Goal: Navigation & Orientation: Find specific page/section

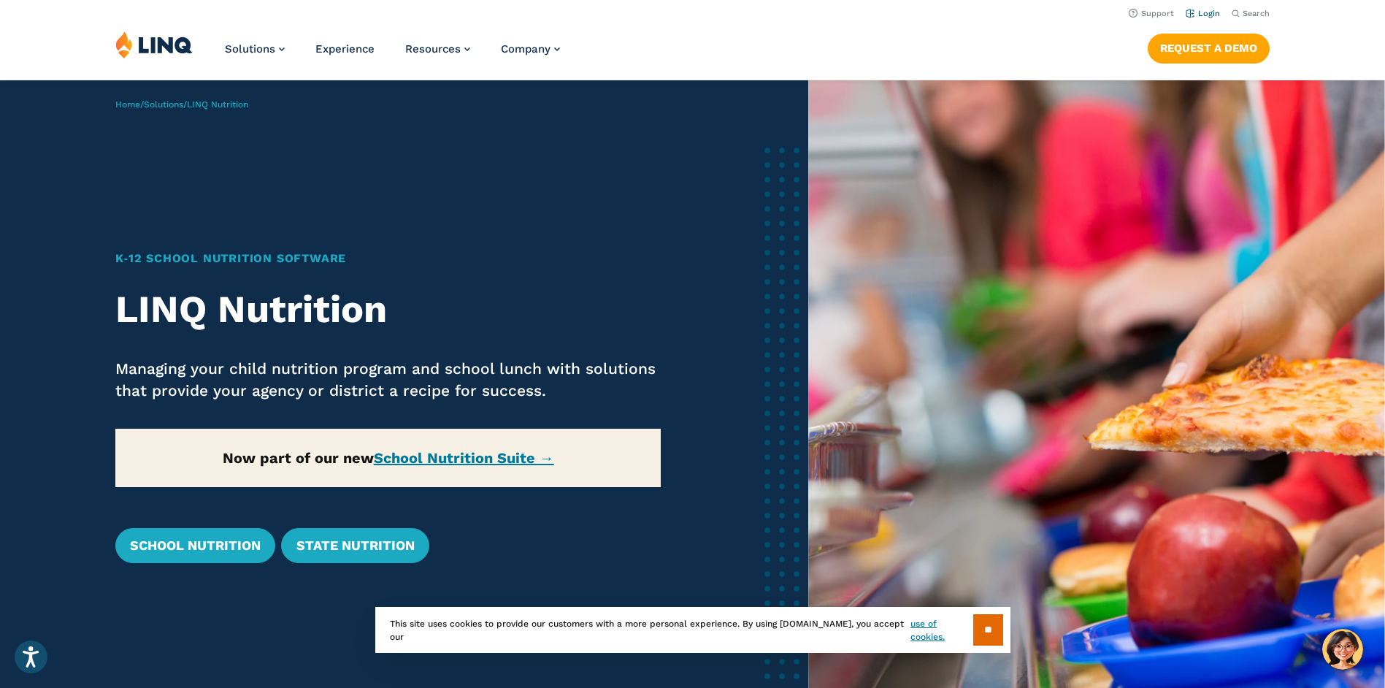
click at [1209, 15] on link "Login" at bounding box center [1203, 13] width 34 height 9
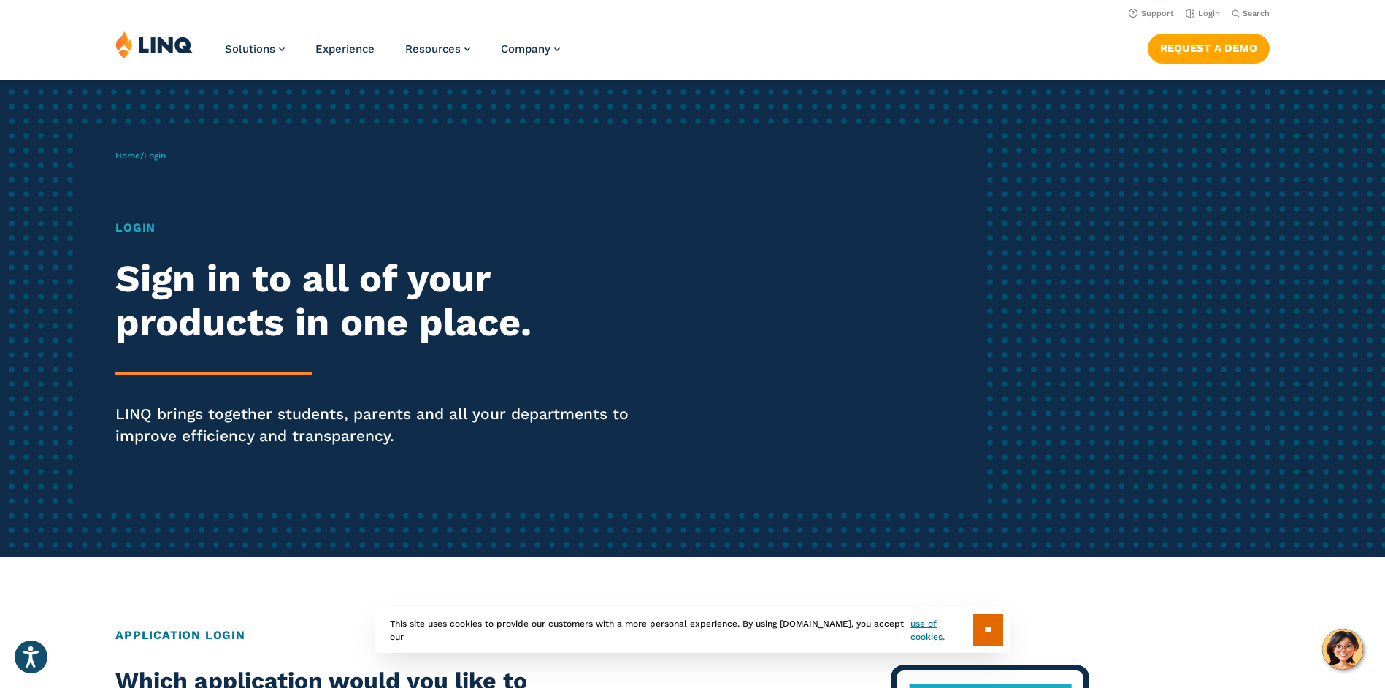
click at [139, 230] on h1 "Login" at bounding box center [382, 228] width 534 height 18
click at [165, 208] on div "Home / Login Login Sign in to all of your products in one place. LINQ brings to…" at bounding box center [547, 318] width 865 height 374
click at [174, 199] on div "Home / Login Login Sign in to all of your products in one place. LINQ brings to…" at bounding box center [547, 318] width 865 height 374
click at [202, 277] on h2 "Sign in to all of your products in one place." at bounding box center [382, 301] width 534 height 88
click at [221, 361] on div "Login Sign in to all of your products in one place. LINQ brings together studen…" at bounding box center [382, 353] width 534 height 269
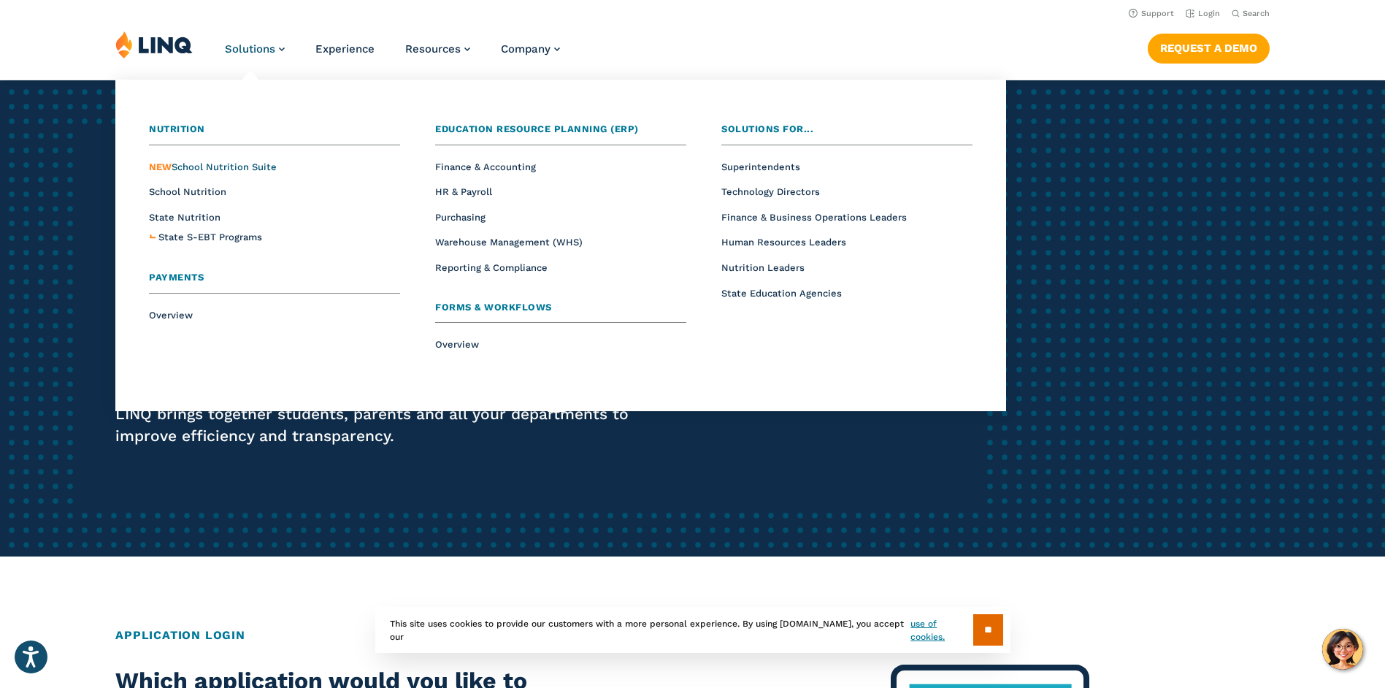
click at [229, 167] on span "NEW School Nutrition Suite" at bounding box center [213, 166] width 128 height 11
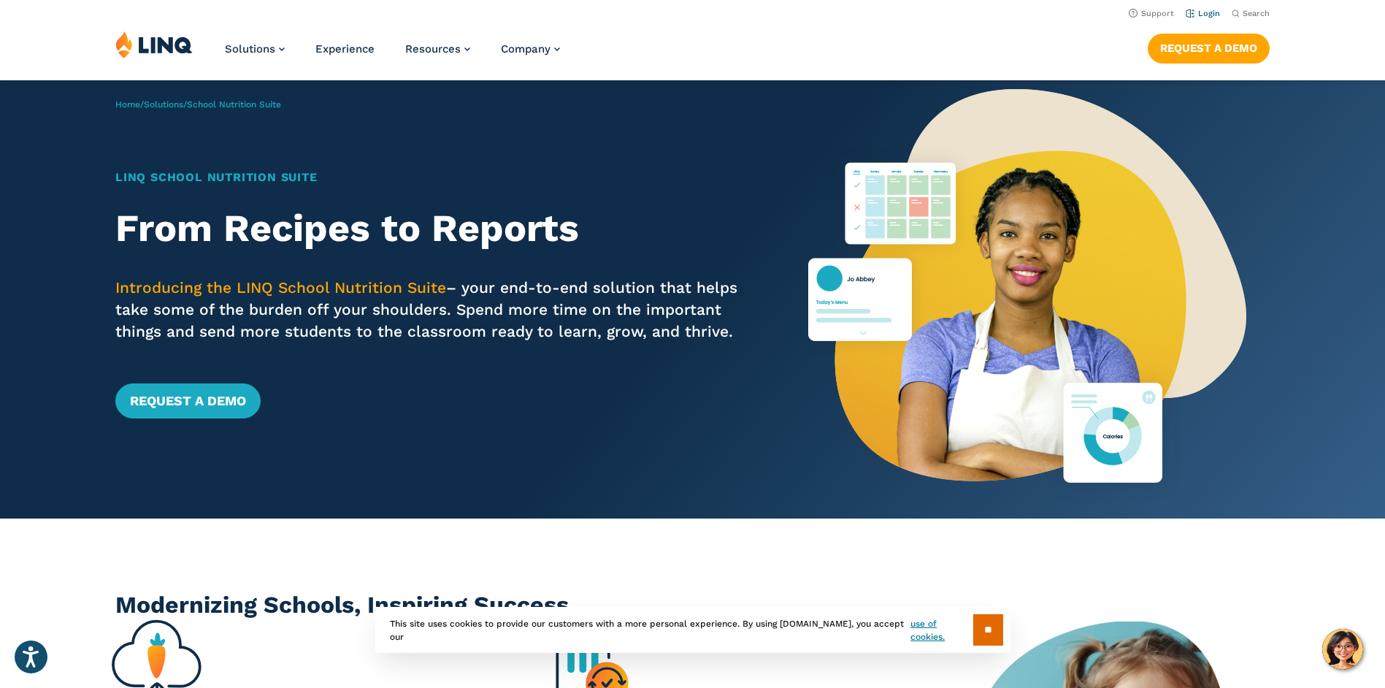
click at [1211, 16] on link "Login" at bounding box center [1203, 13] width 34 height 9
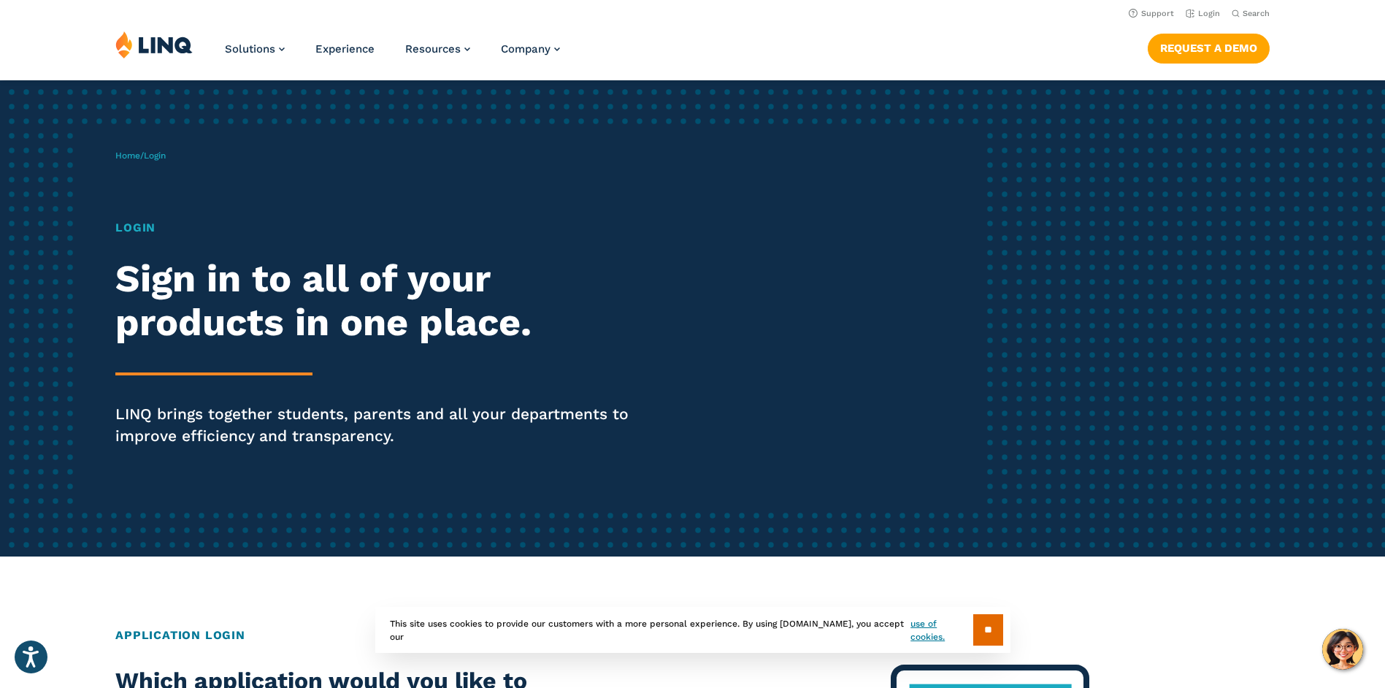
click at [157, 157] on span "Login" at bounding box center [155, 155] width 22 height 10
click at [129, 229] on h1 "Login" at bounding box center [382, 228] width 534 height 18
drag, startPoint x: 142, startPoint y: 273, endPoint x: 348, endPoint y: 281, distance: 205.3
click at [348, 281] on h2 "Sign in to all of your products in one place." at bounding box center [382, 301] width 534 height 88
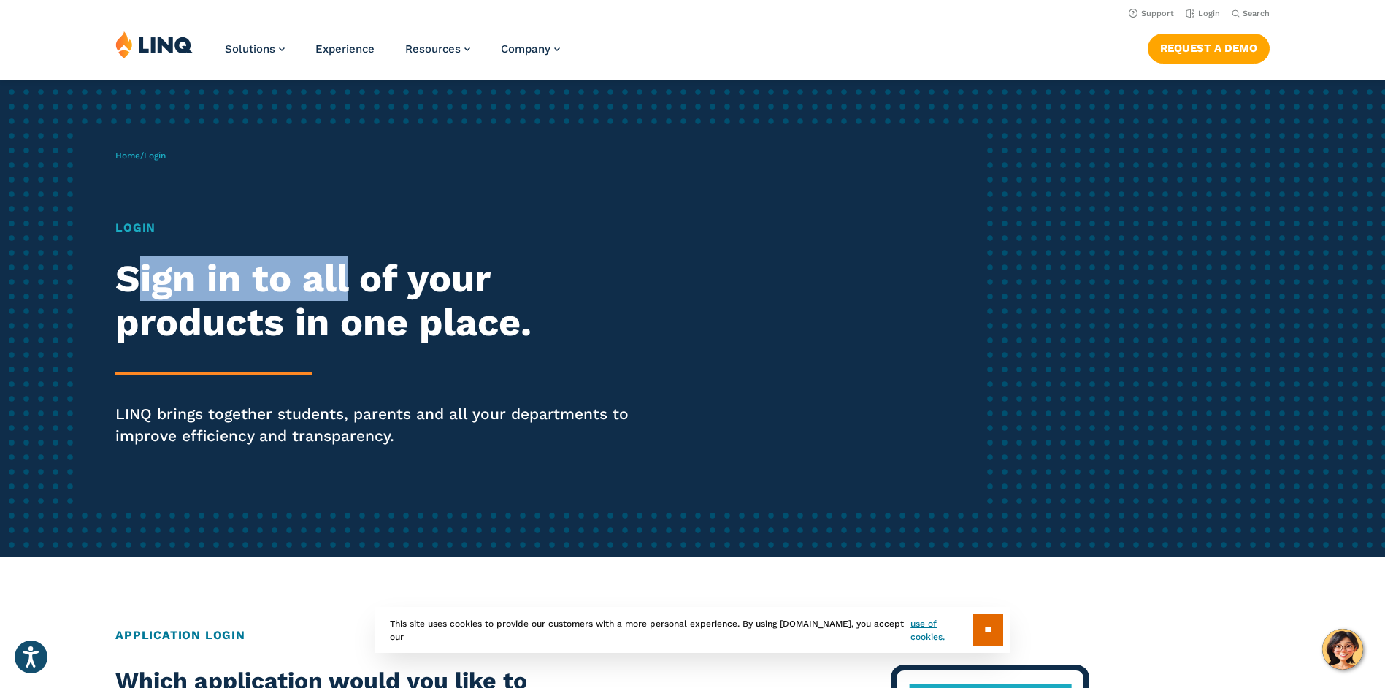
drag, startPoint x: 348, startPoint y: 281, endPoint x: 347, endPoint y: 326, distance: 44.5
click at [353, 310] on h2 "Sign in to all of your products in one place." at bounding box center [382, 301] width 534 height 88
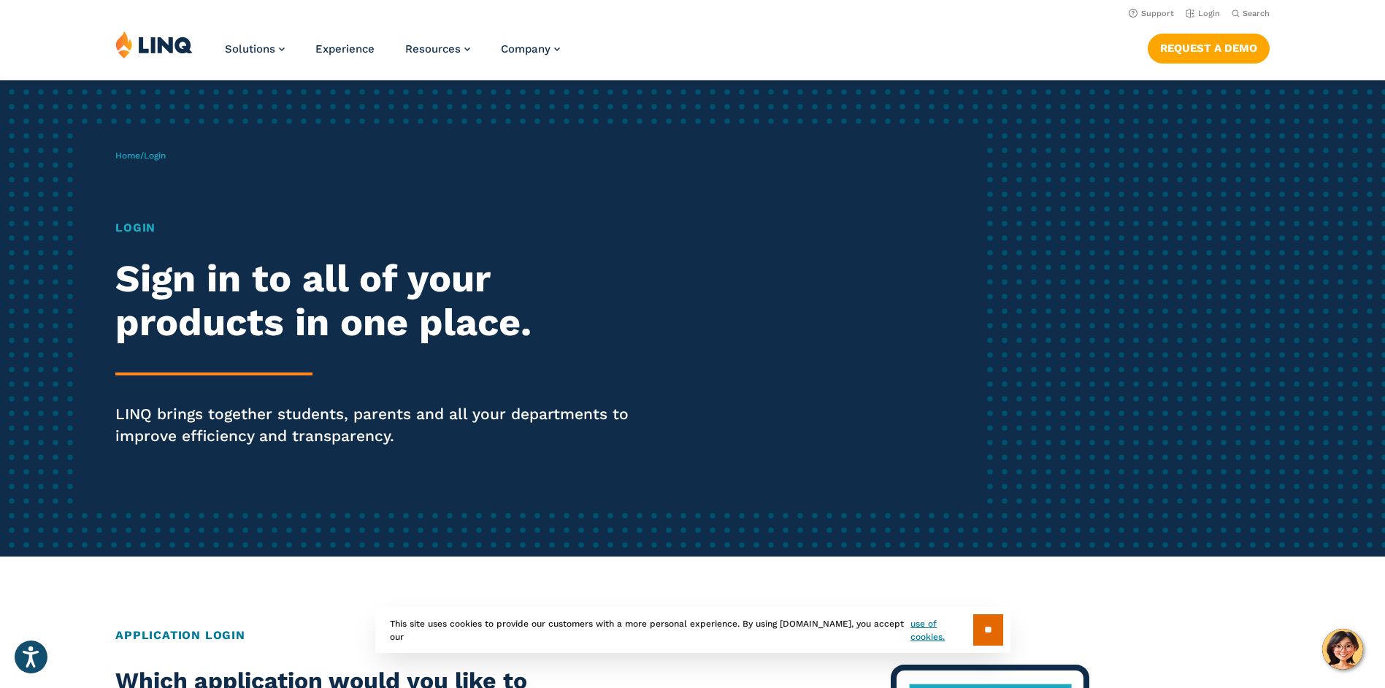
click at [377, 326] on h2 "Sign in to all of your products in one place." at bounding box center [382, 301] width 534 height 88
drag, startPoint x: 377, startPoint y: 326, endPoint x: 360, endPoint y: 383, distance: 59.4
click at [405, 344] on h2 "Sign in to all of your products in one place." at bounding box center [382, 301] width 534 height 88
click at [320, 423] on p "LINQ brings together students, parents and all your departments to improve effi…" at bounding box center [382, 425] width 534 height 44
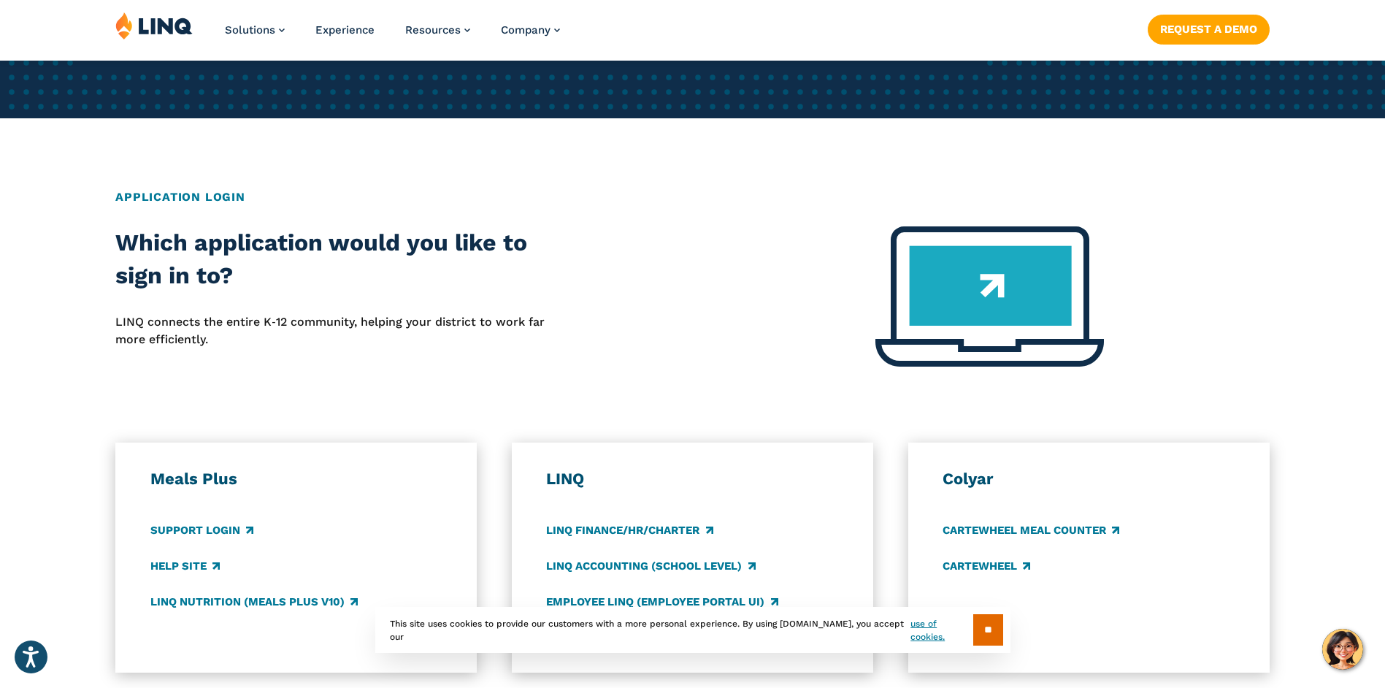
scroll to position [584, 0]
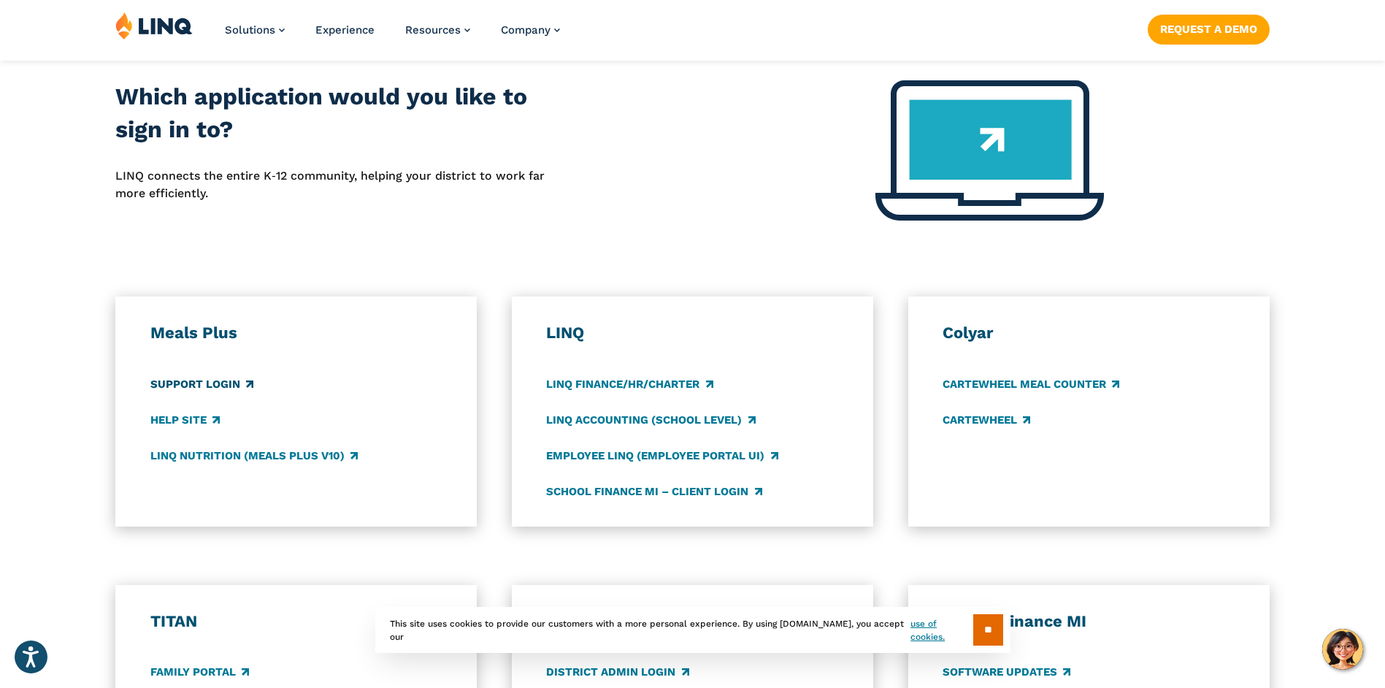
click at [208, 383] on link "Support Login" at bounding box center [201, 384] width 103 height 16
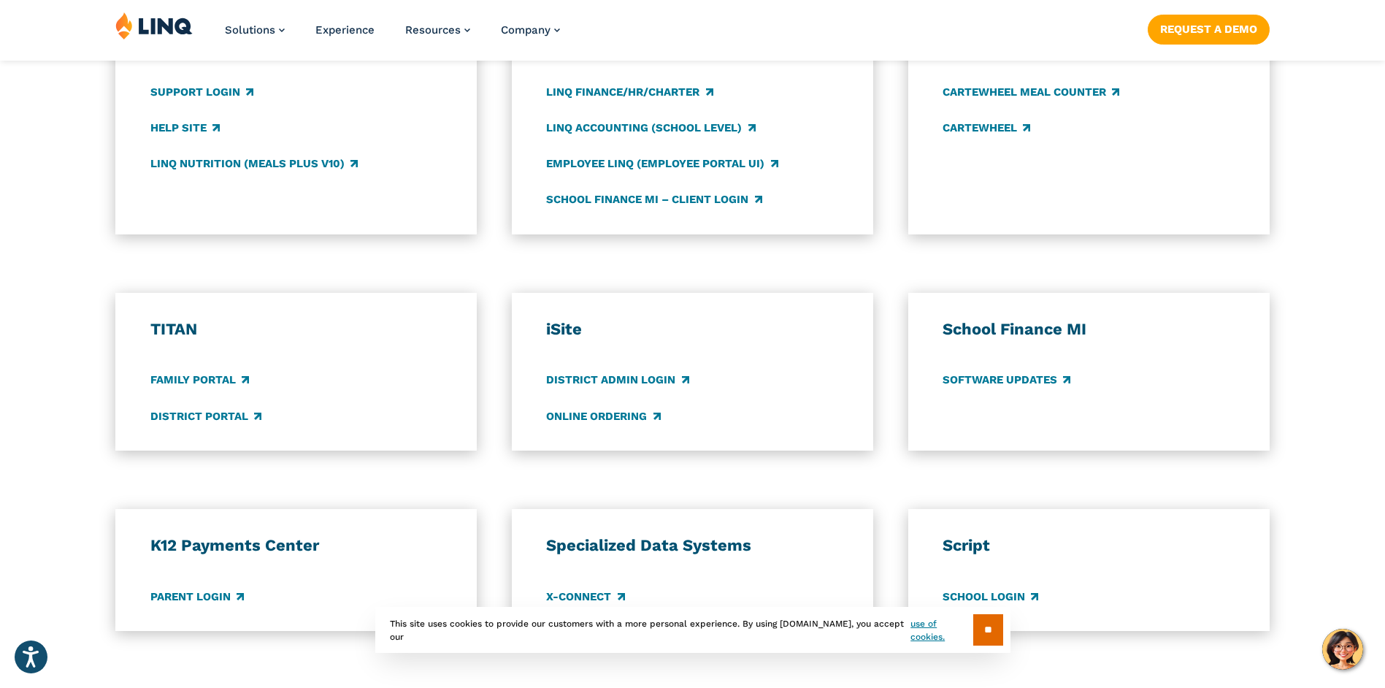
scroll to position [1022, 0]
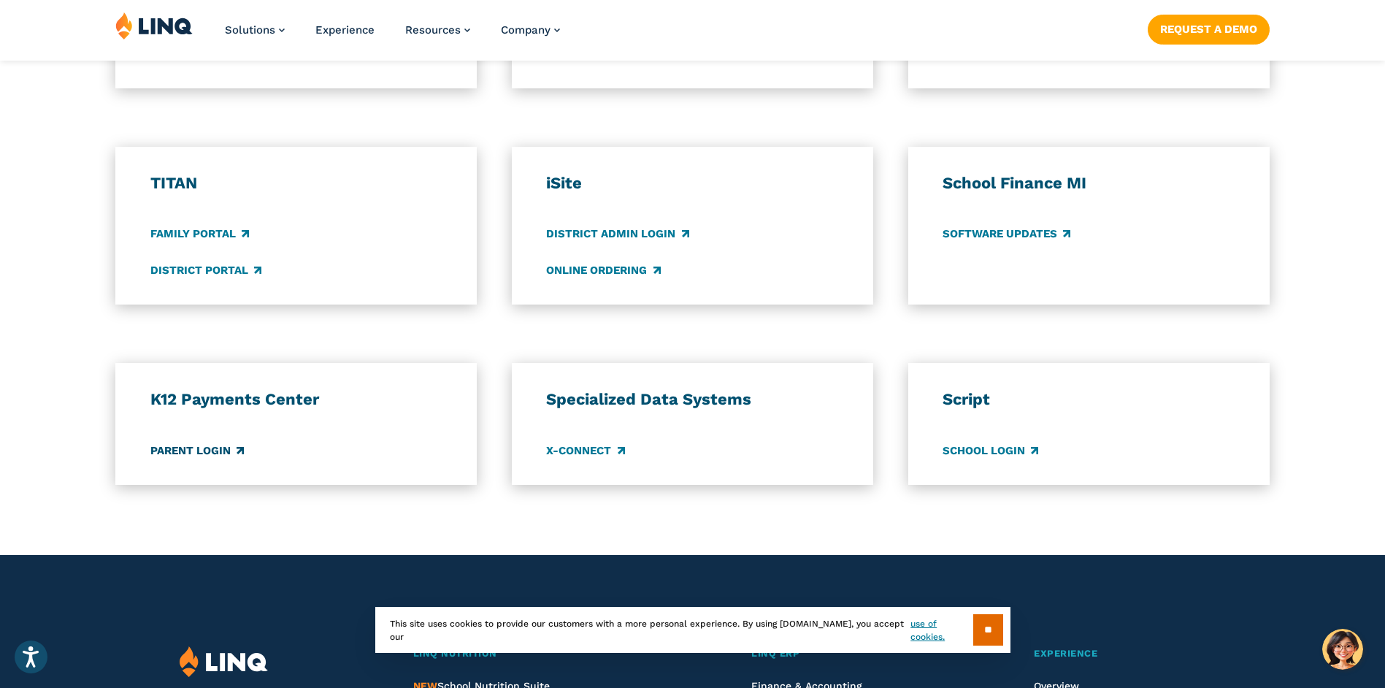
click at [196, 448] on link "Parent Login" at bounding box center [196, 451] width 93 height 16
